Goal: Use online tool/utility: Utilize a website feature to perform a specific function

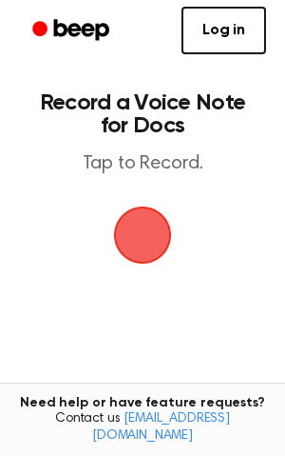
click at [162, 234] on span "button" at bounding box center [143, 235] width 58 height 58
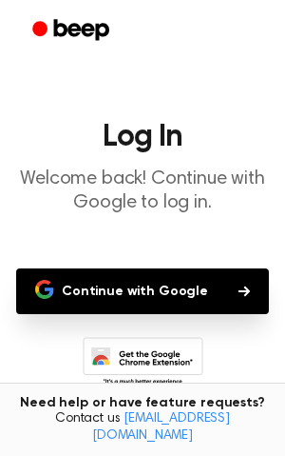
click at [157, 282] on button "Continue with Google" at bounding box center [142, 291] width 253 height 46
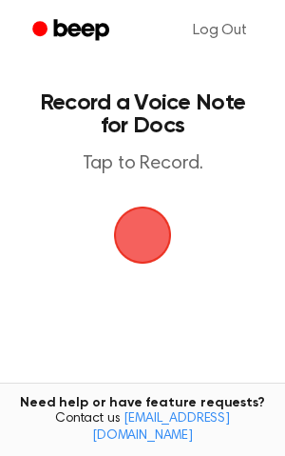
click at [134, 242] on span "button" at bounding box center [143, 235] width 58 height 58
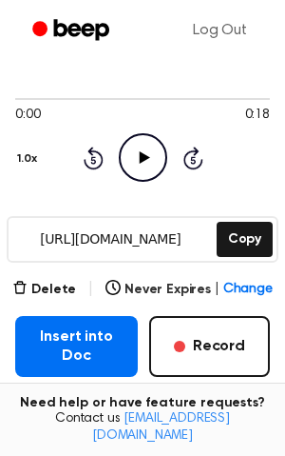
scroll to position [146, 0]
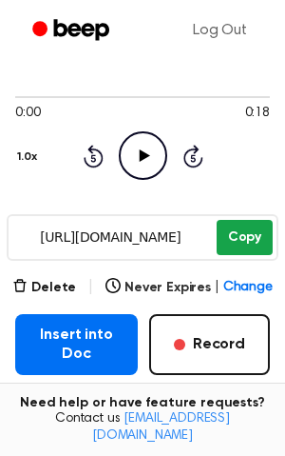
click at [262, 240] on button "Copy" at bounding box center [245, 237] width 56 height 35
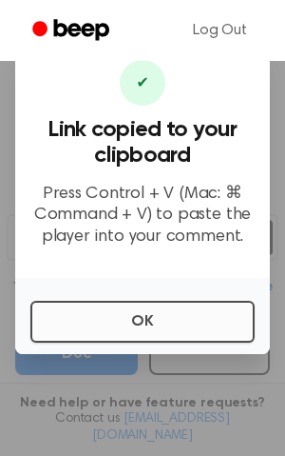
click at [160, 319] on button "OK" at bounding box center [142, 322] width 225 height 42
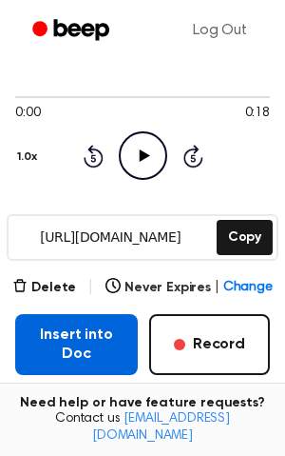
click at [83, 345] on button "Insert into Doc" at bounding box center [76, 344] width 123 height 61
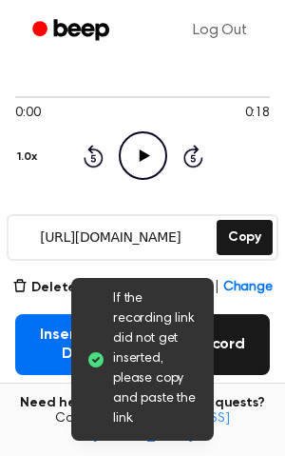
click at [237, 337] on button "Record" at bounding box center [209, 344] width 121 height 61
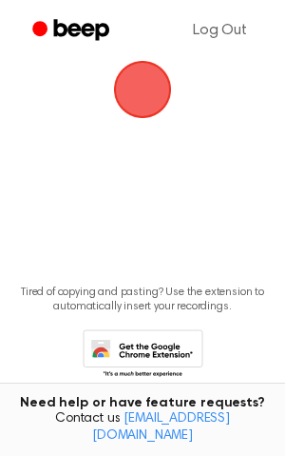
scroll to position [138, 0]
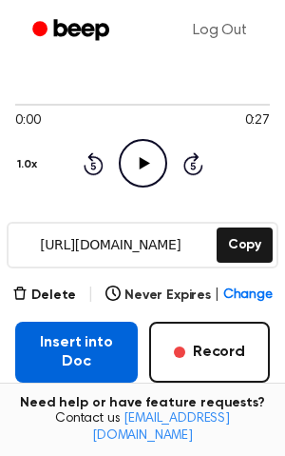
click at [115, 348] on button "Insert into Doc" at bounding box center [76, 352] width 123 height 61
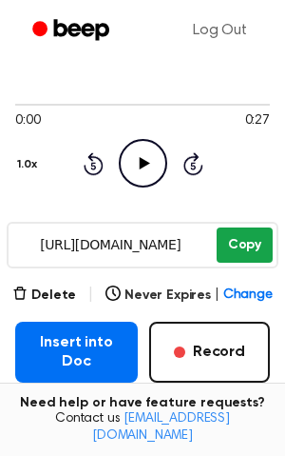
click at [243, 239] on button "Copy" at bounding box center [245, 244] width 56 height 35
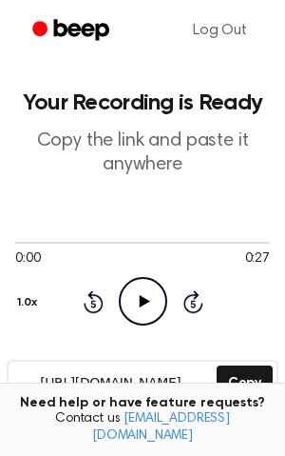
scroll to position [0, 0]
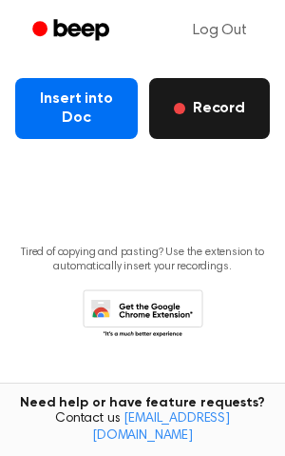
click at [200, 101] on button "Record" at bounding box center [209, 108] width 121 height 61
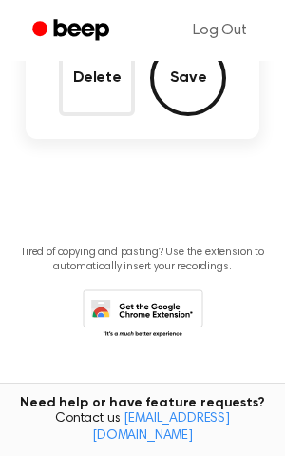
scroll to position [270, 0]
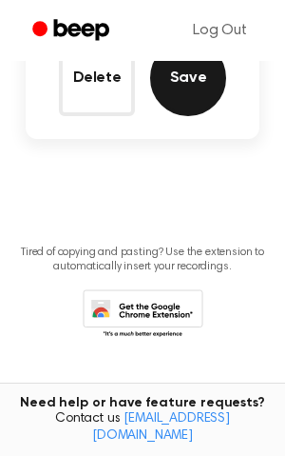
click at [201, 93] on button "Save" at bounding box center [188, 78] width 76 height 76
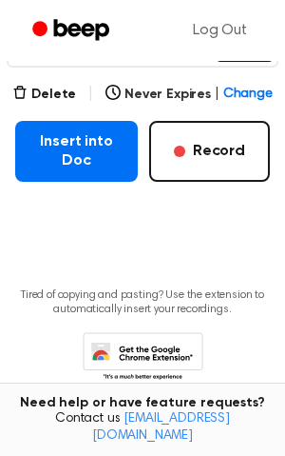
scroll to position [344, 0]
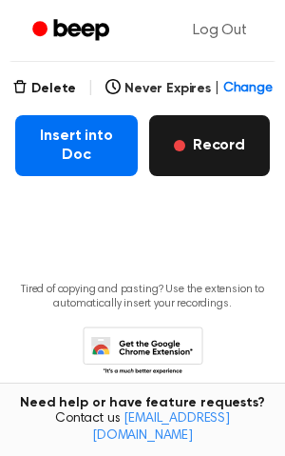
click at [206, 156] on button "Record" at bounding box center [209, 145] width 121 height 61
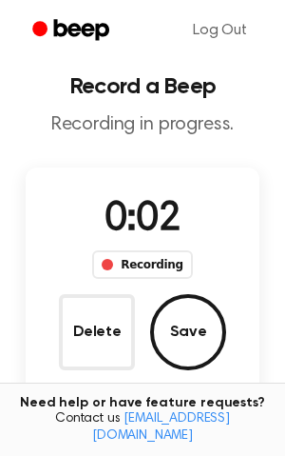
scroll to position [9, 0]
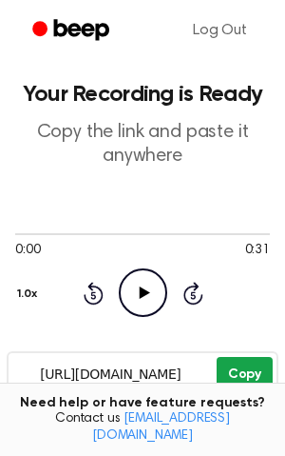
click at [255, 367] on button "Copy" at bounding box center [245, 374] width 56 height 35
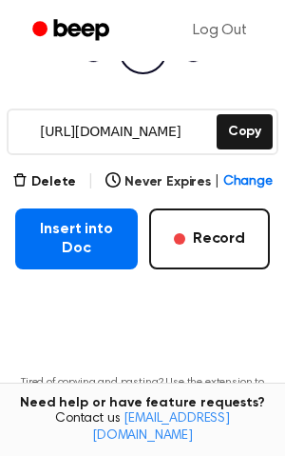
scroll to position [267, 0]
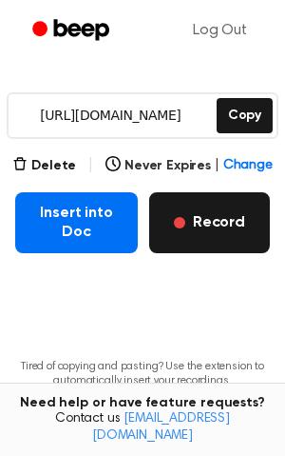
click at [201, 214] on button "Record" at bounding box center [209, 222] width 121 height 61
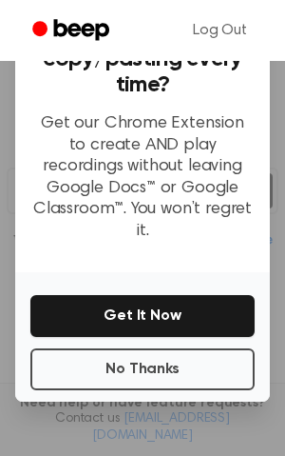
scroll to position [205, 0]
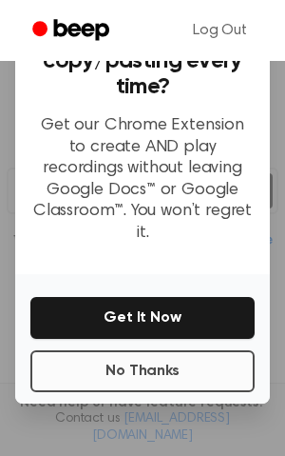
click at [151, 350] on button "No Thanks" at bounding box center [142, 371] width 225 height 42
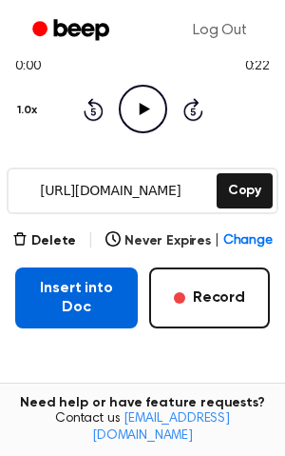
click at [117, 302] on button "Insert into Doc" at bounding box center [76, 297] width 123 height 61
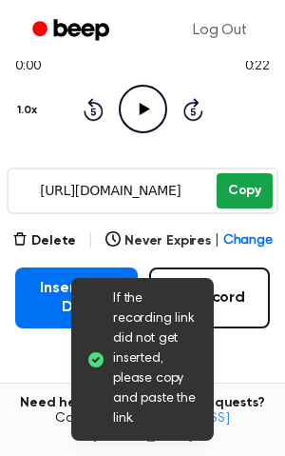
click at [251, 196] on button "Copy" at bounding box center [245, 190] width 56 height 35
click at [241, 194] on button "Copy" at bounding box center [245, 190] width 56 height 35
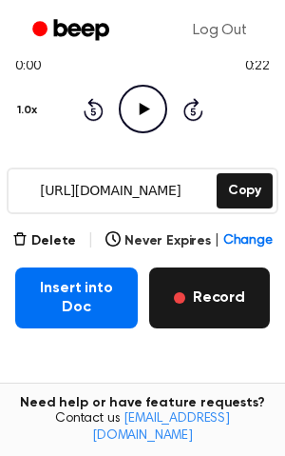
click at [233, 289] on button "Record" at bounding box center [209, 297] width 121 height 61
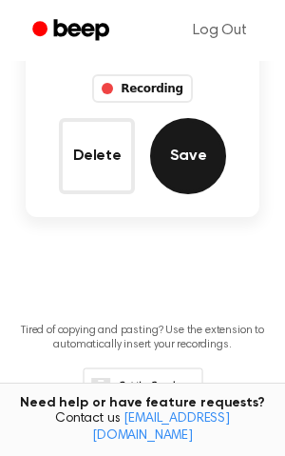
click at [198, 140] on button "Save" at bounding box center [188, 156] width 76 height 76
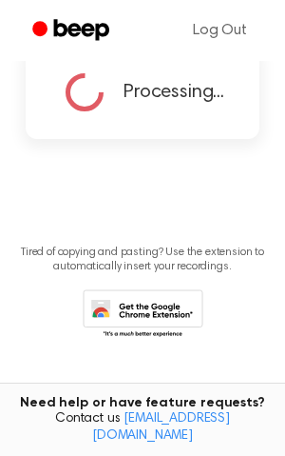
scroll to position [138, 0]
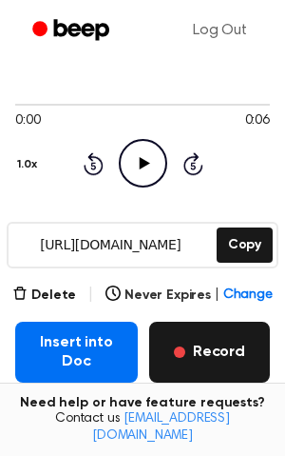
click at [238, 350] on button "Record" at bounding box center [209, 352] width 121 height 61
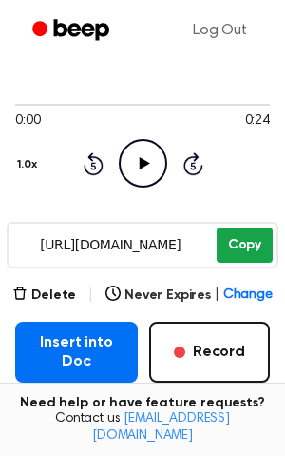
click at [264, 246] on button "Copy" at bounding box center [245, 244] width 56 height 35
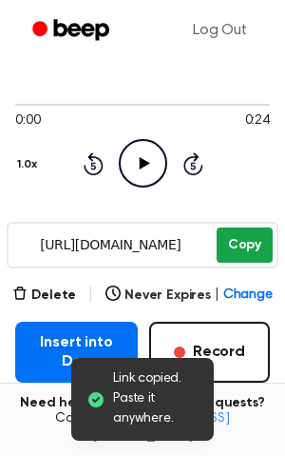
click at [264, 246] on button "Copy" at bounding box center [245, 244] width 56 height 35
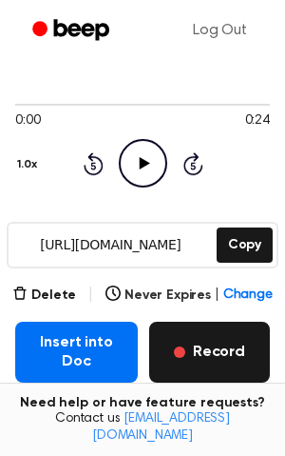
click at [223, 360] on button "Record" at bounding box center [209, 352] width 121 height 61
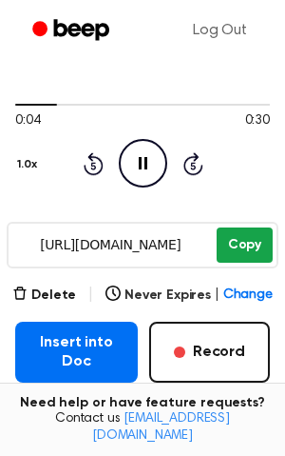
click at [226, 255] on button "Copy" at bounding box center [245, 244] width 56 height 35
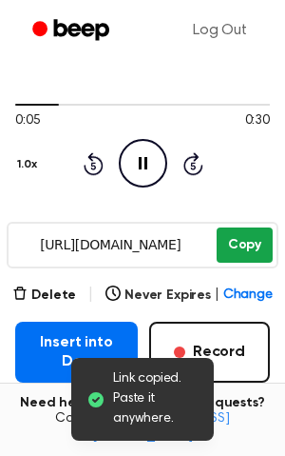
click at [226, 255] on button "Copy" at bounding box center [245, 244] width 56 height 35
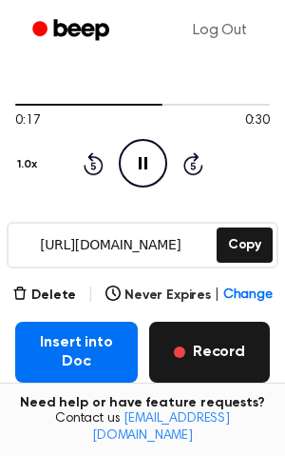
click at [238, 344] on button "Record" at bounding box center [209, 352] width 121 height 61
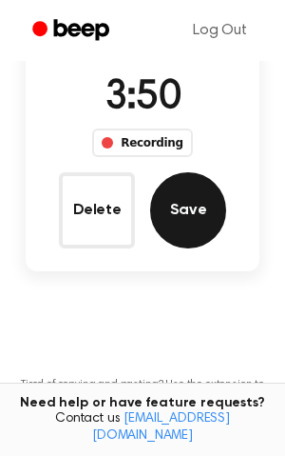
click at [207, 228] on button "Save" at bounding box center [188, 210] width 76 height 76
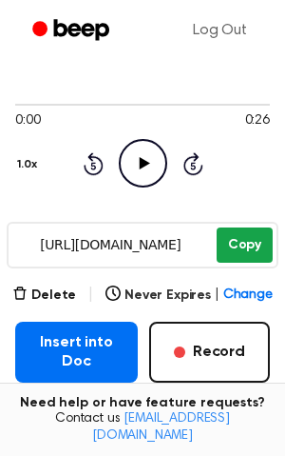
click at [237, 249] on button "Copy" at bounding box center [245, 244] width 56 height 35
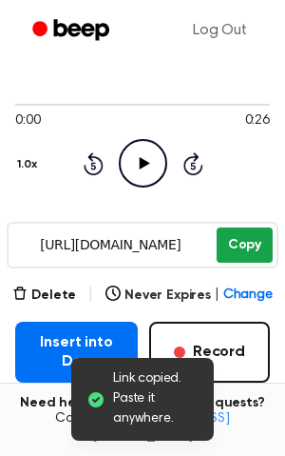
click at [237, 249] on button "Copy" at bounding box center [245, 244] width 56 height 35
